Goal: Register for event/course

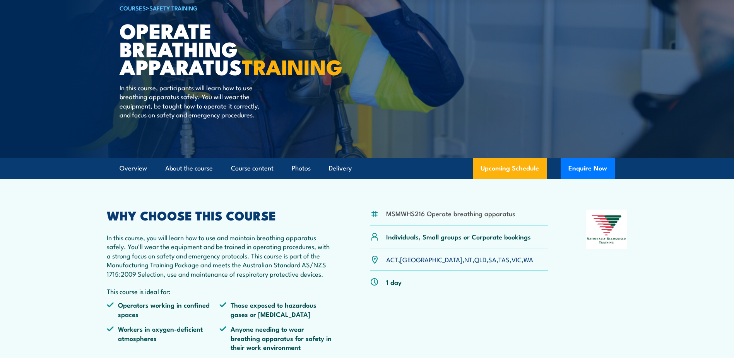
scroll to position [77, 0]
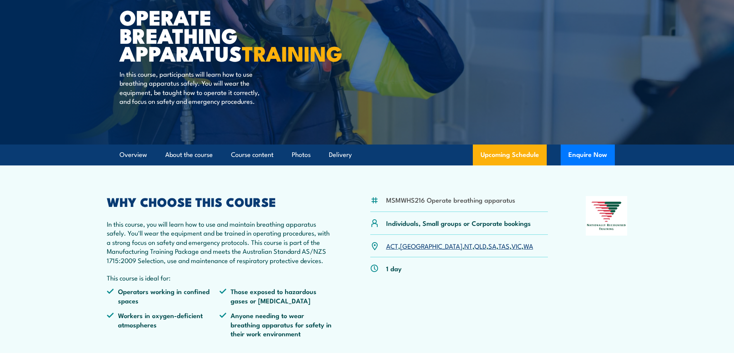
click at [411, 250] on link "[GEOGRAPHIC_DATA]" at bounding box center [431, 245] width 62 height 9
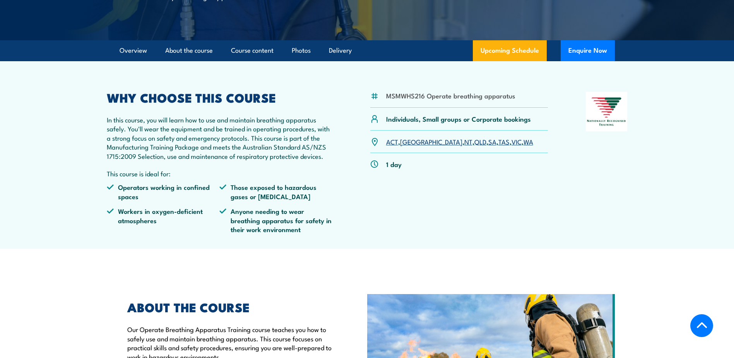
scroll to position [194, 0]
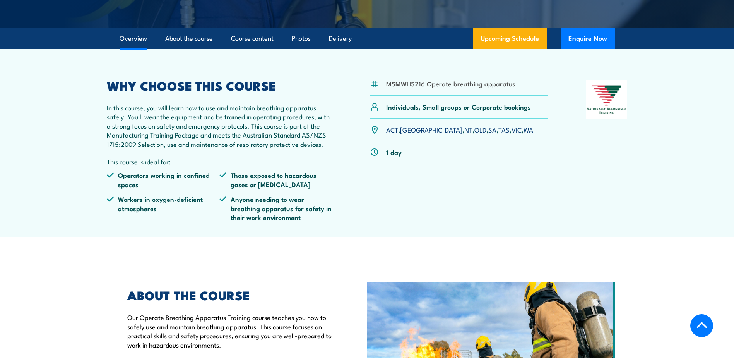
click at [411, 134] on link "[GEOGRAPHIC_DATA]" at bounding box center [431, 129] width 62 height 9
